Goal: Task Accomplishment & Management: Manage account settings

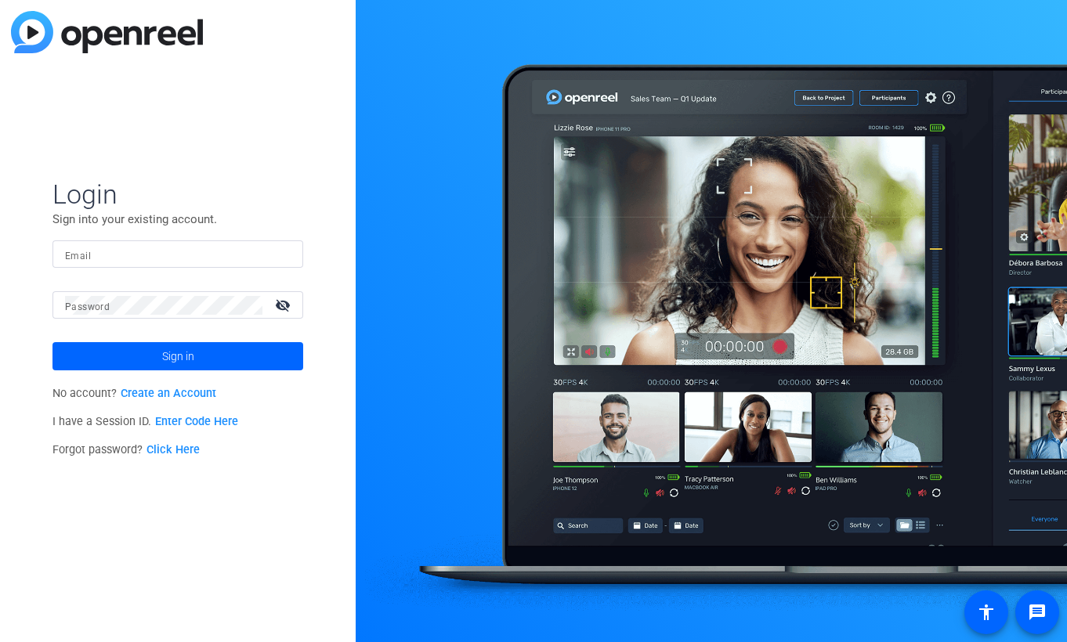
click at [96, 251] on input "Email" at bounding box center [178, 254] width 226 height 19
type input "[PERSON_NAME][EMAIL_ADDRESS][PERSON_NAME][PERSON_NAME][DOMAIN_NAME]"
click at [52, 342] on button "Sign in" at bounding box center [177, 356] width 251 height 28
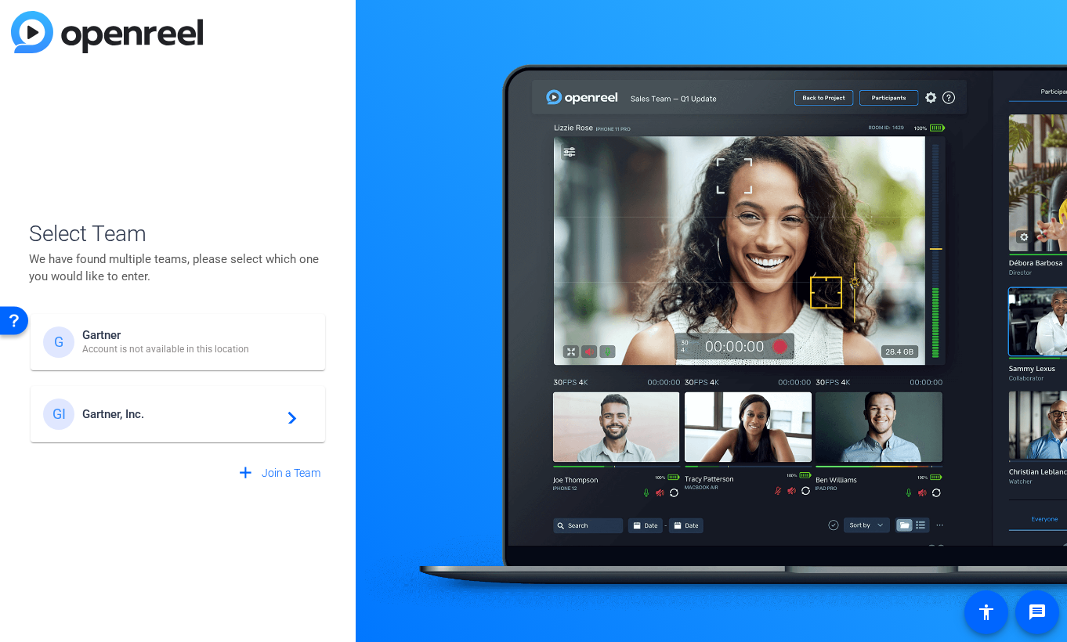
click at [178, 399] on div "GI Gartner, Inc. navigate_next" at bounding box center [177, 414] width 269 height 31
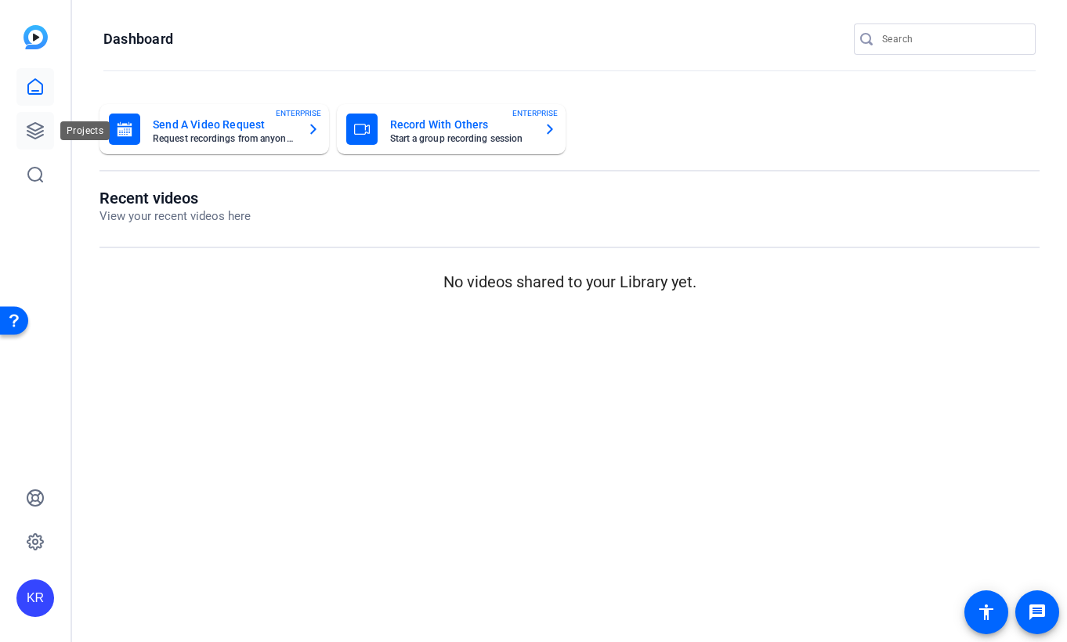
click at [29, 125] on icon at bounding box center [35, 131] width 16 height 16
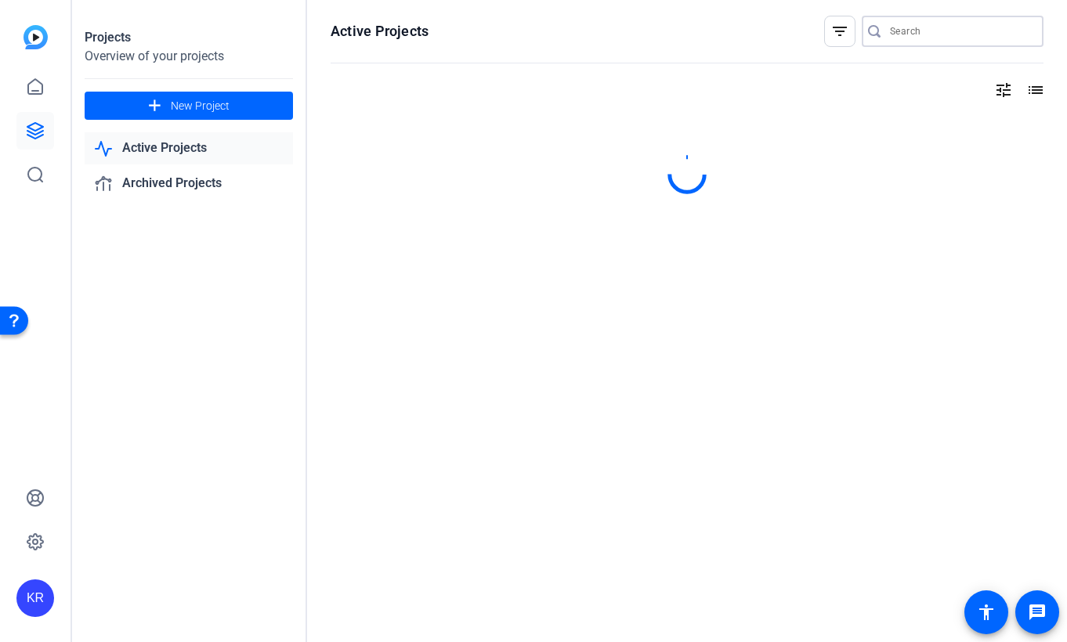
click at [938, 33] on input "Search" at bounding box center [960, 31] width 141 height 19
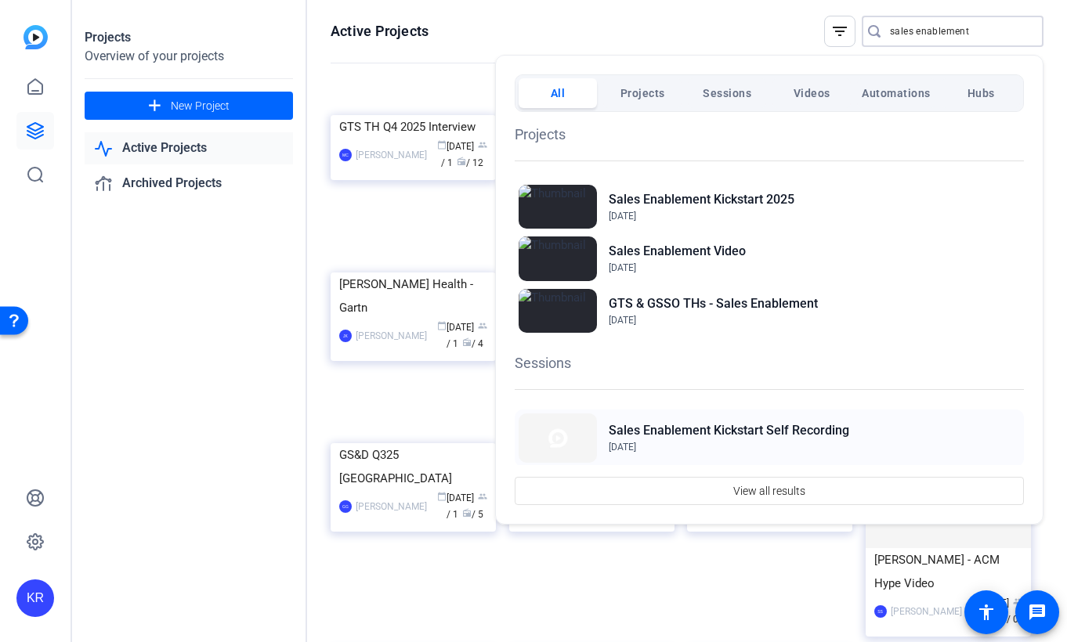
type input "sales enablement"
click at [773, 430] on h2 "Sales Enablement Kickstart Self Recording" at bounding box center [728, 430] width 240 height 19
click at [628, 91] on span "Projects" at bounding box center [642, 93] width 45 height 28
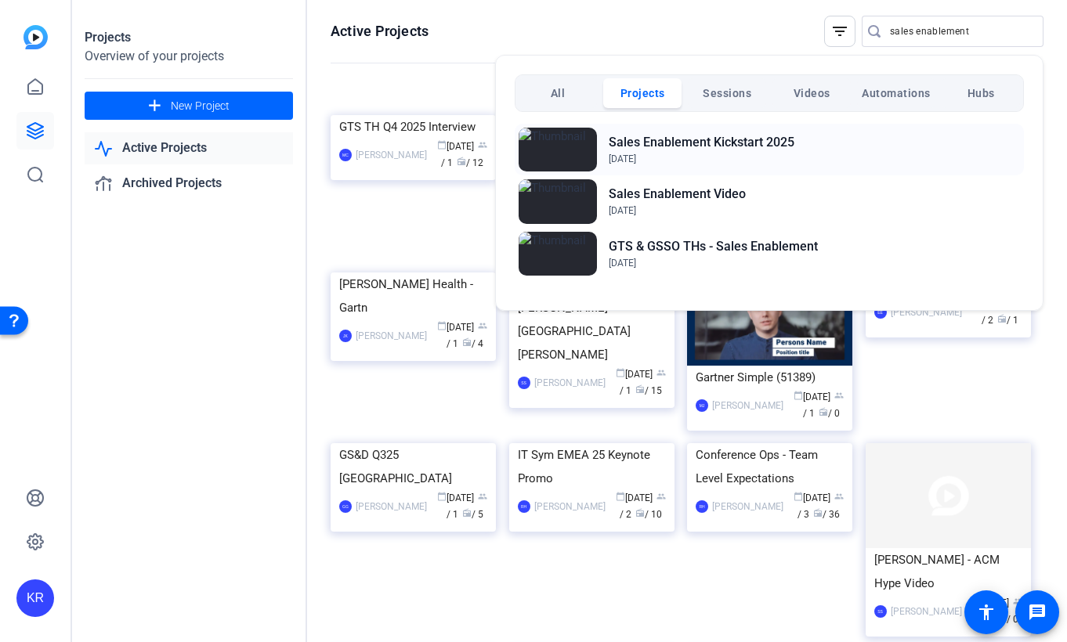
click at [846, 151] on div "Sales Enablement Kickstart [DATE], 2025" at bounding box center [768, 150] width 509 height 52
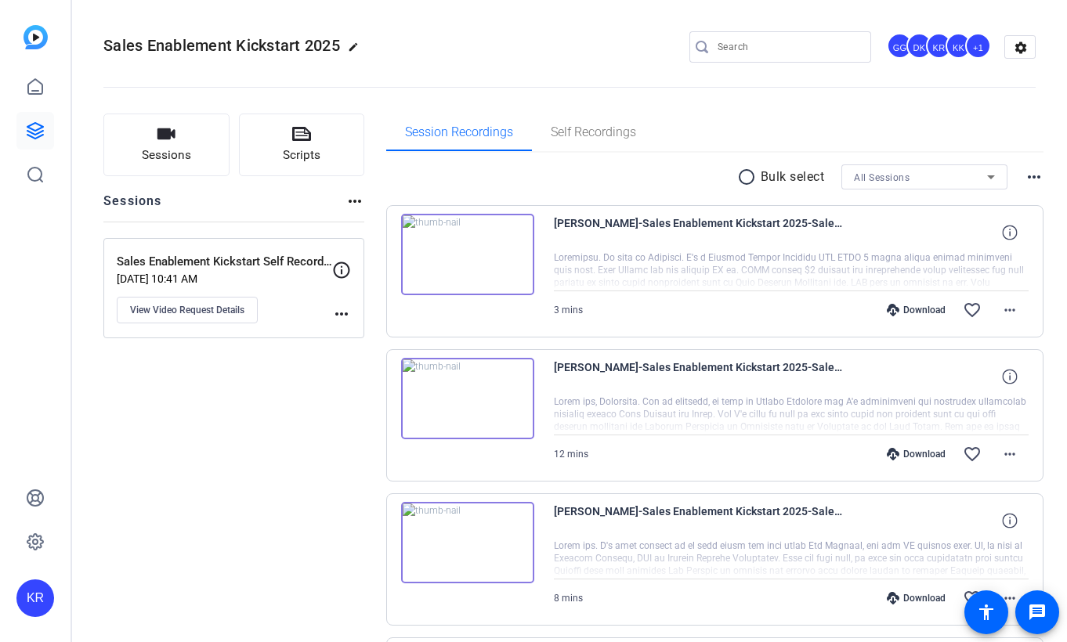
click at [335, 316] on mat-icon "more_horiz" at bounding box center [341, 314] width 19 height 19
click at [316, 314] on div at bounding box center [533, 321] width 1067 height 642
click at [346, 269] on icon at bounding box center [341, 270] width 19 height 19
click at [978, 52] on div "+1" at bounding box center [978, 46] width 26 height 26
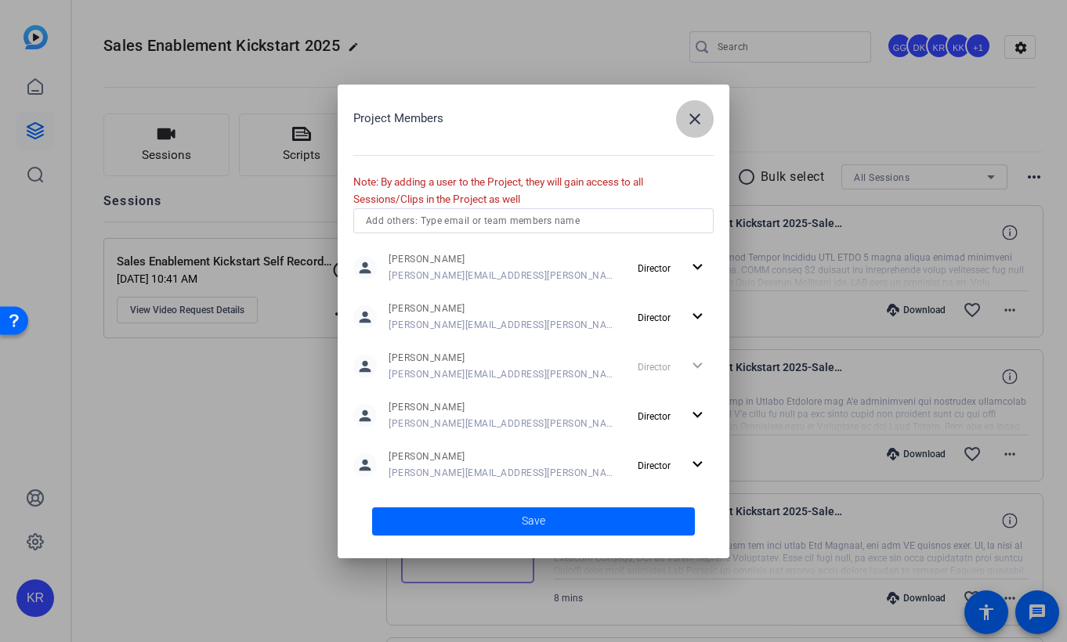
click at [695, 129] on span "button" at bounding box center [695, 119] width 38 height 38
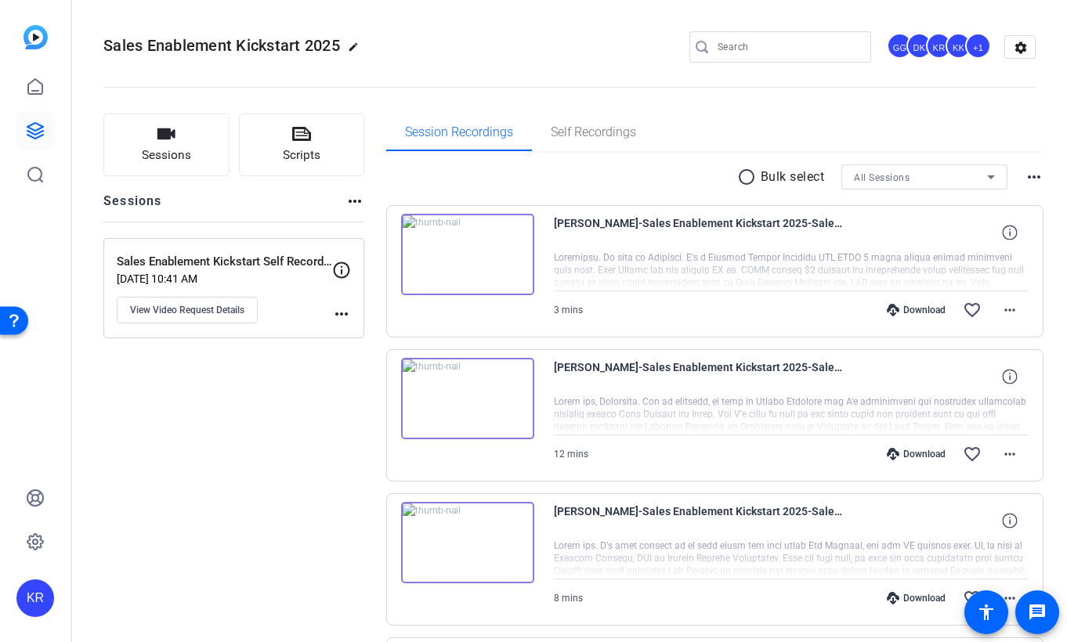
click at [352, 202] on mat-icon "more_horiz" at bounding box center [354, 201] width 19 height 19
click at [352, 202] on div at bounding box center [533, 321] width 1067 height 642
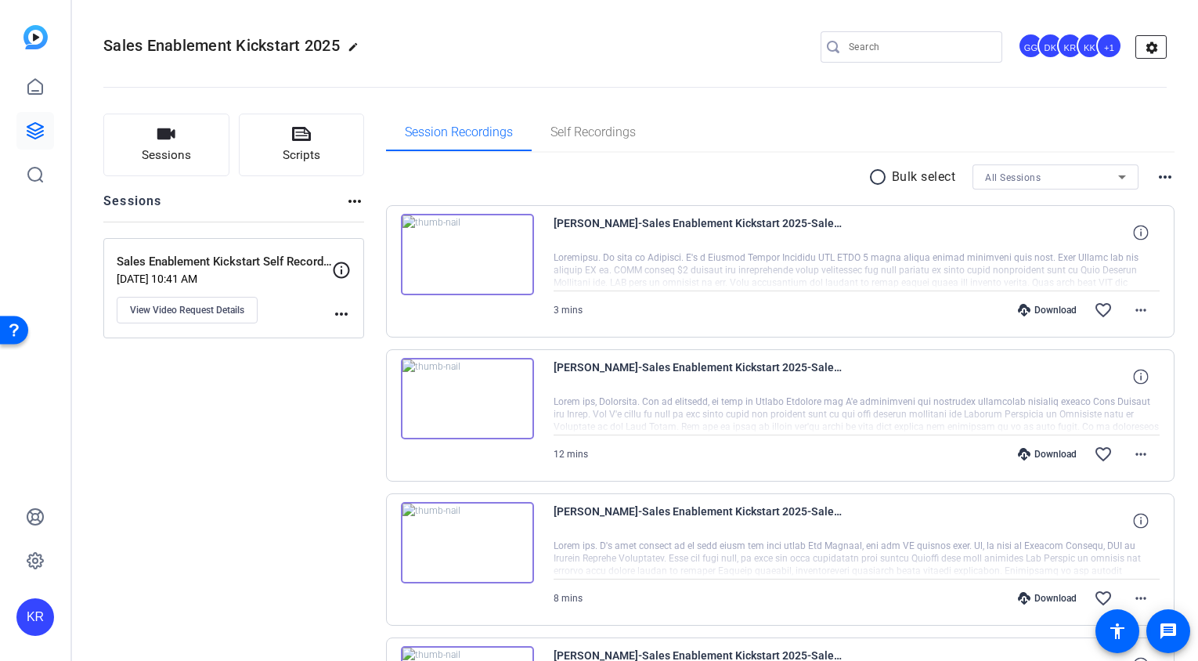
click at [1066, 48] on mat-icon "settings" at bounding box center [1151, 47] width 31 height 23
click at [1066, 53] on mat-icon "settings" at bounding box center [1151, 47] width 31 height 23
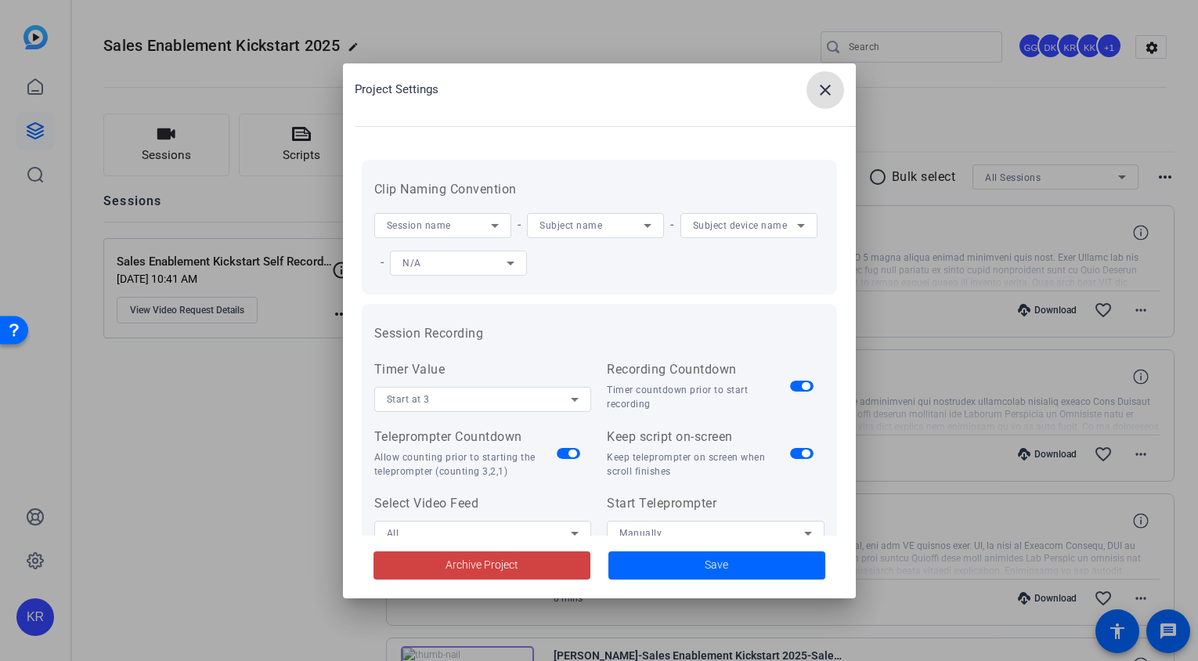
click at [827, 88] on mat-icon "close" at bounding box center [825, 90] width 19 height 19
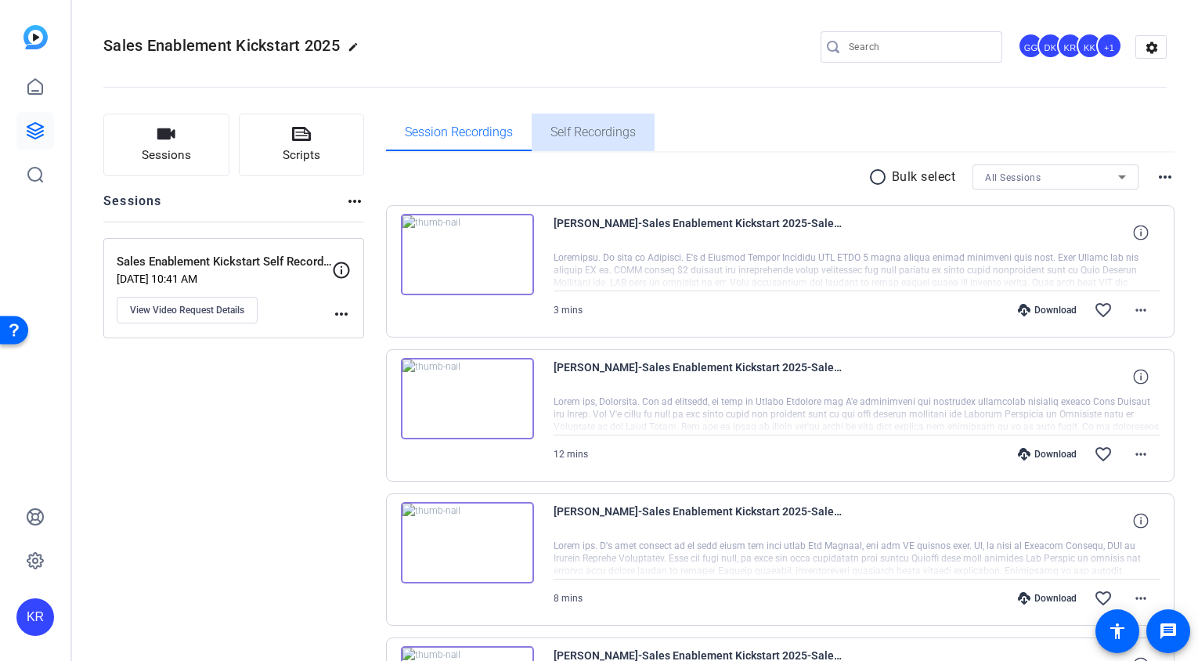
click at [587, 131] on span "Self Recordings" at bounding box center [593, 132] width 85 height 13
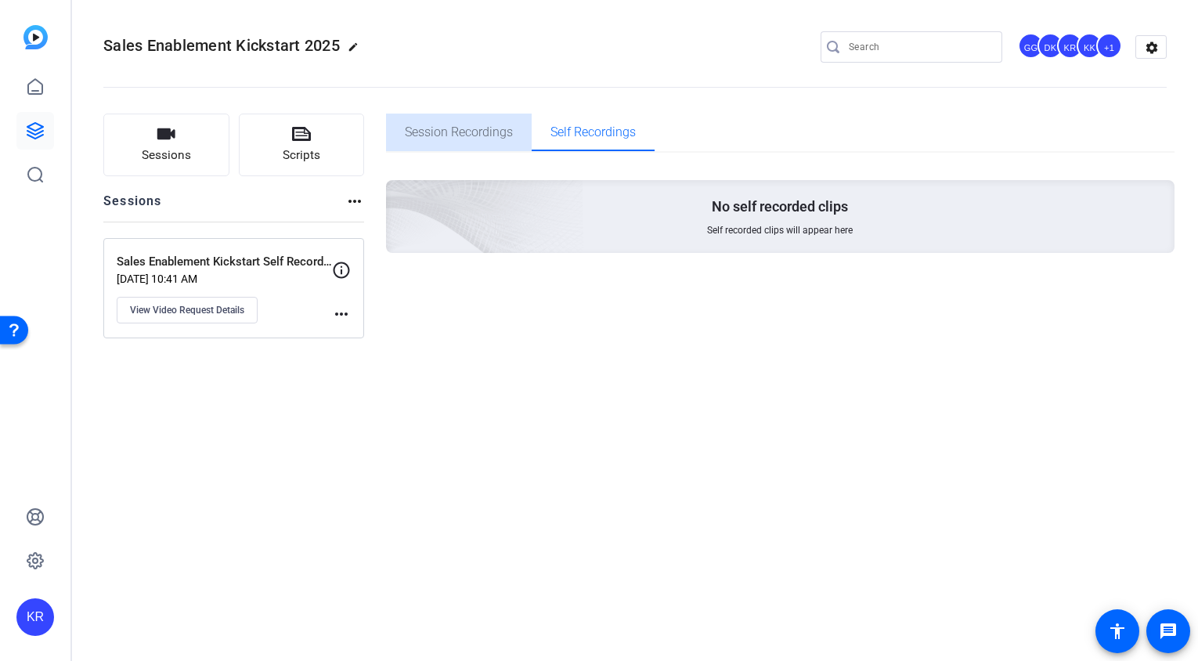
click at [506, 133] on span "Session Recordings" at bounding box center [459, 132] width 108 height 13
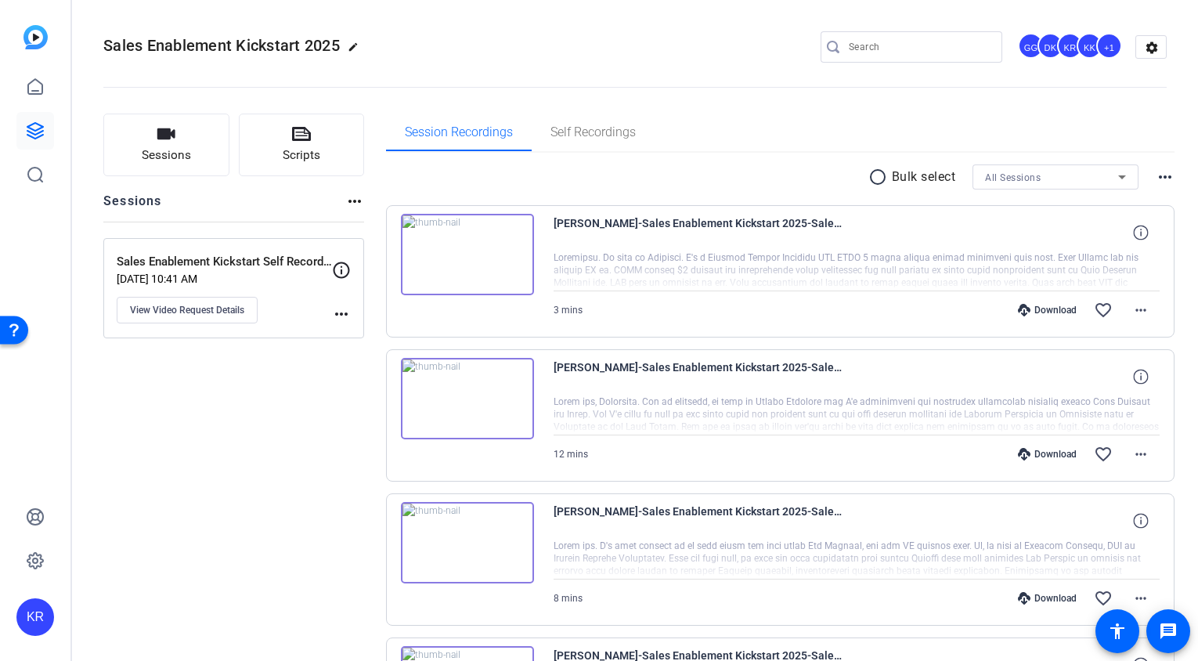
click at [195, 153] on button "Sessions" at bounding box center [166, 145] width 126 height 63
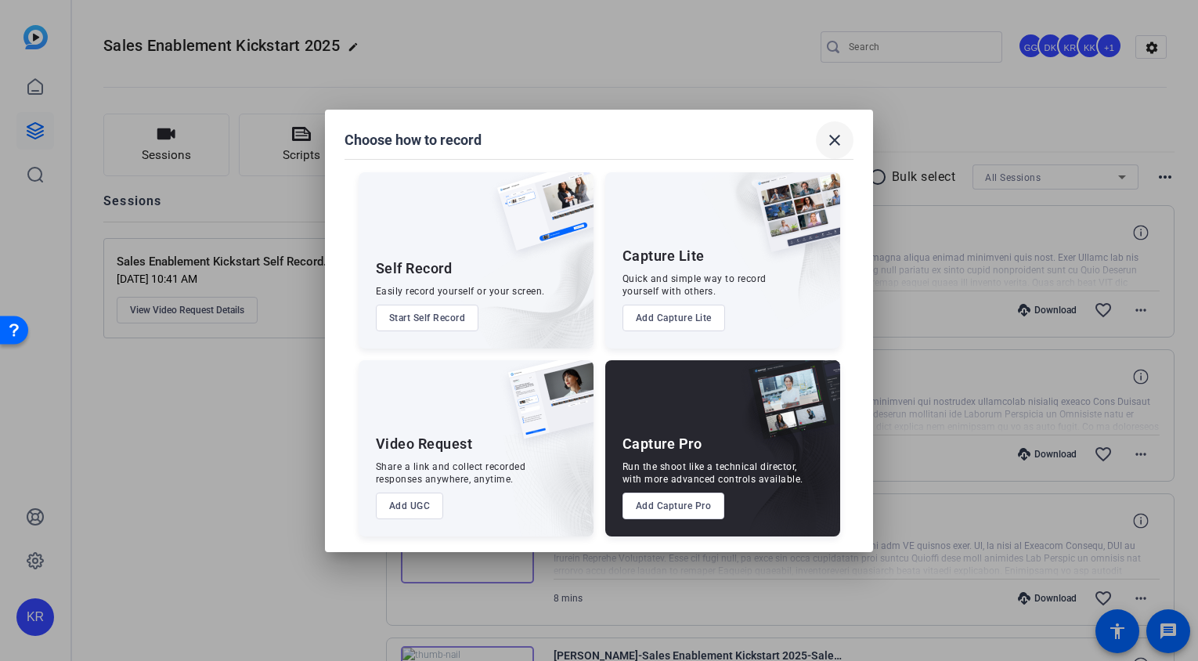
click at [832, 139] on mat-icon "close" at bounding box center [834, 140] width 19 height 19
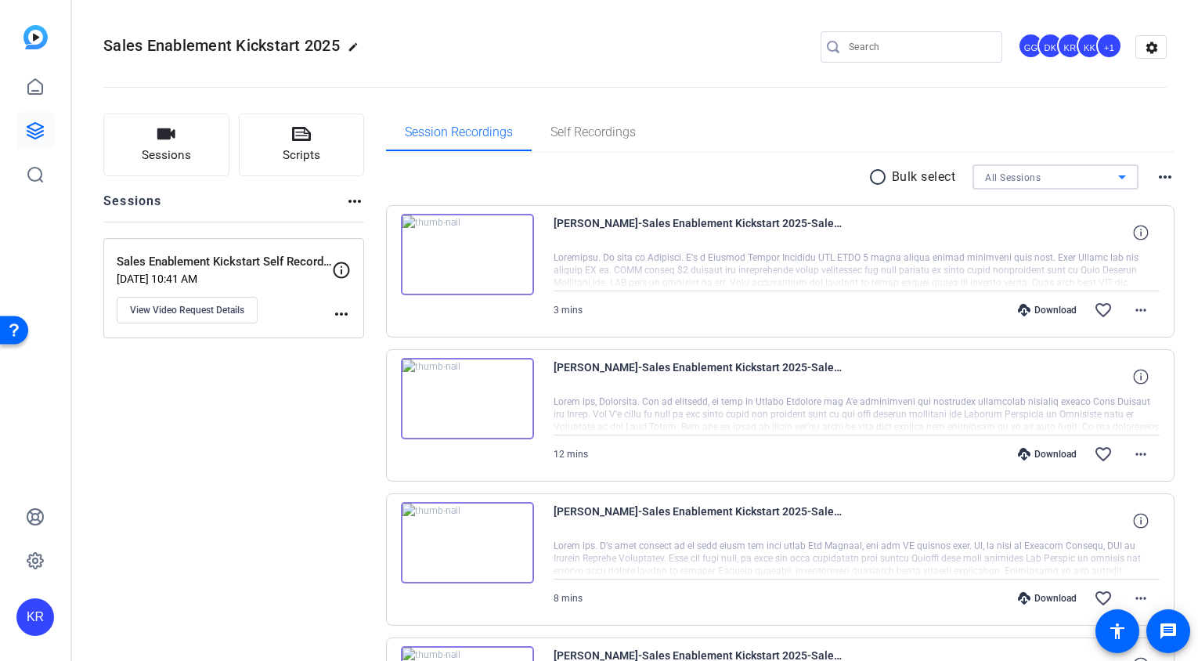
click at [1066, 182] on div "All Sessions" at bounding box center [1051, 178] width 133 height 20
click at [247, 425] on div at bounding box center [599, 330] width 1198 height 661
click at [169, 115] on button "Sessions" at bounding box center [166, 145] width 126 height 63
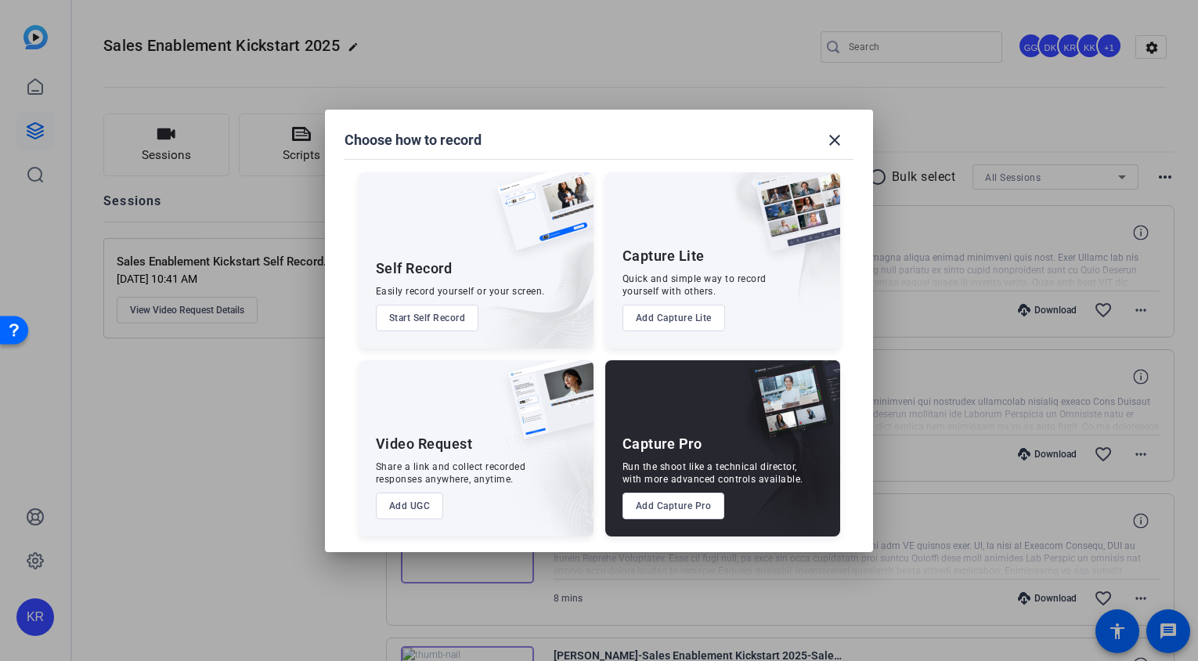
click at [423, 504] on button "Add UGC" at bounding box center [410, 506] width 68 height 27
